Goal: Find specific page/section: Find specific page/section

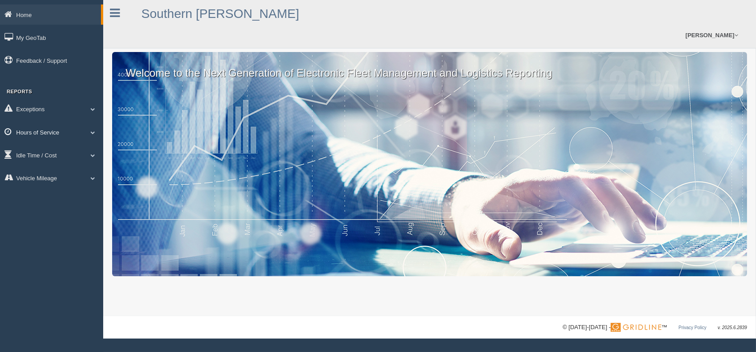
click at [51, 142] on link "Hours of Service" at bounding box center [51, 132] width 103 height 20
click at [59, 161] on link "HOS Violations" at bounding box center [58, 153] width 85 height 16
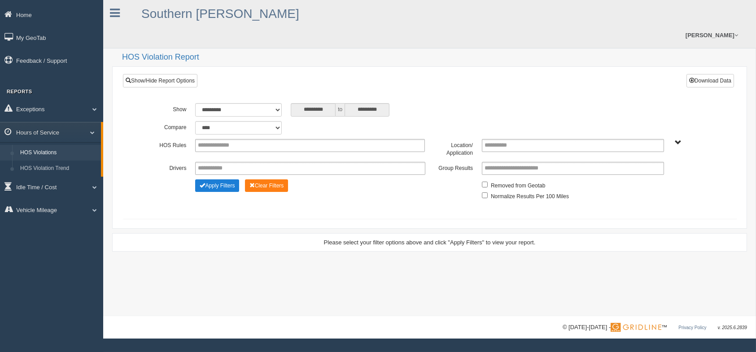
click at [214, 185] on button "Apply Filters" at bounding box center [217, 185] width 44 height 13
